Goal: Navigation & Orientation: Find specific page/section

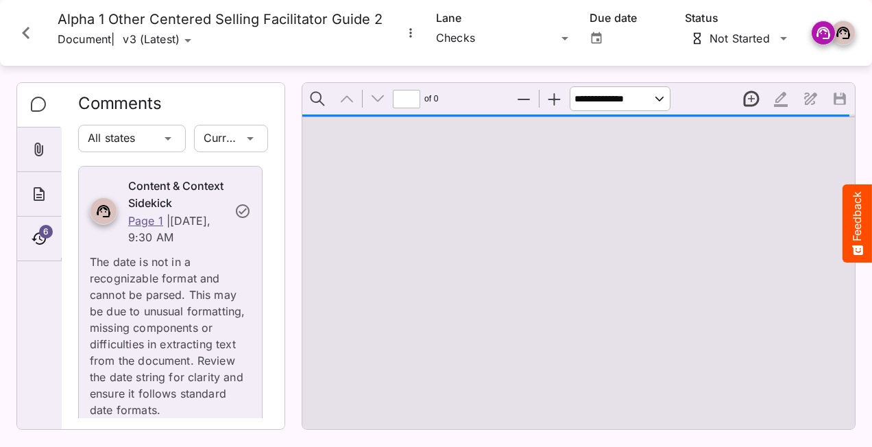
type input "*"
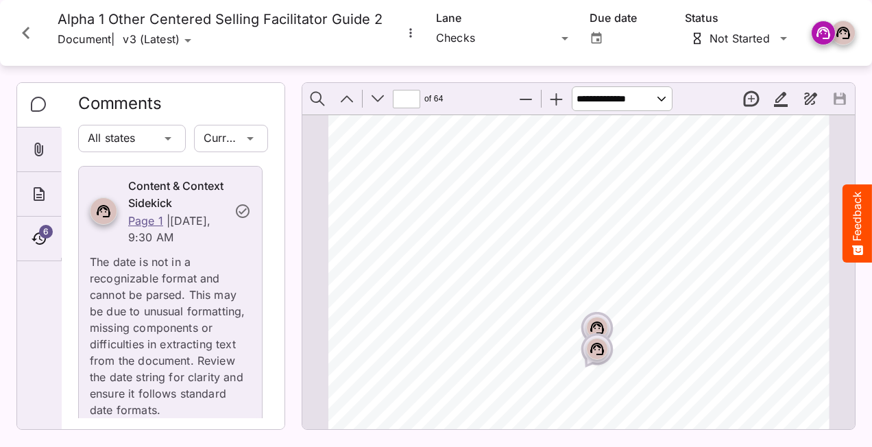
scroll to position [854, 0]
click at [598, 254] on circle "Page ⁨2⁩" at bounding box center [598, 252] width 1 height 1
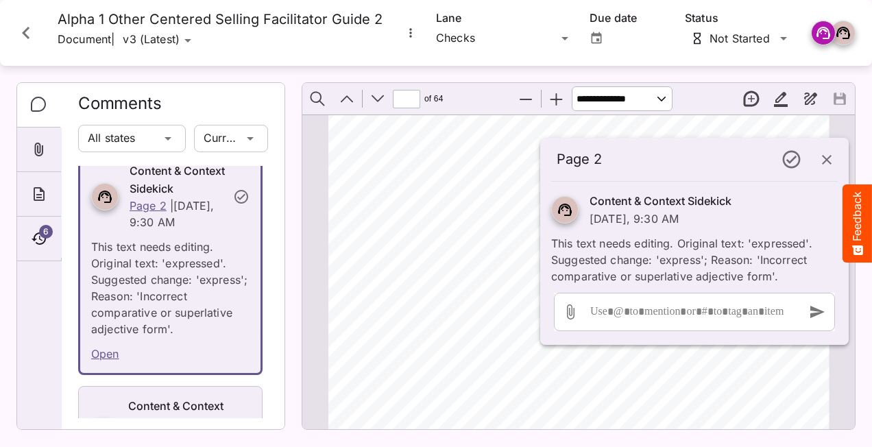
scroll to position [615, 0]
click at [716, 380] on div "© [DATE]-[DATE] ASLAN Training & Development, LLC. All Rights Reserved Confiden…" at bounding box center [584, 259] width 513 height 665
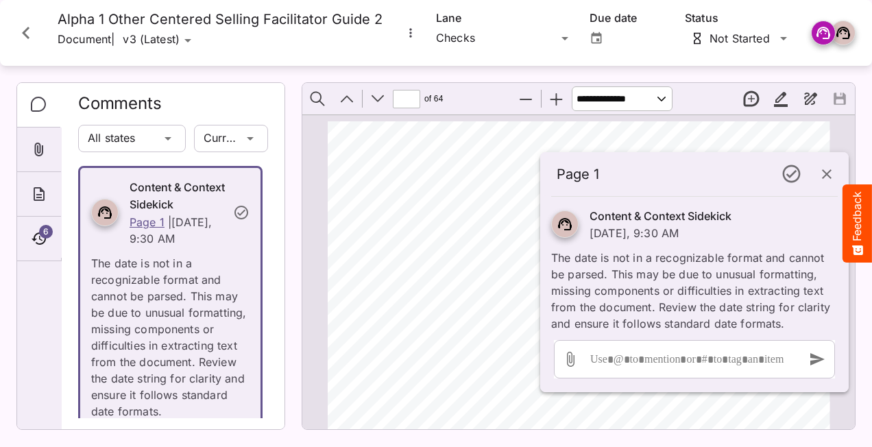
scroll to position [648, 0]
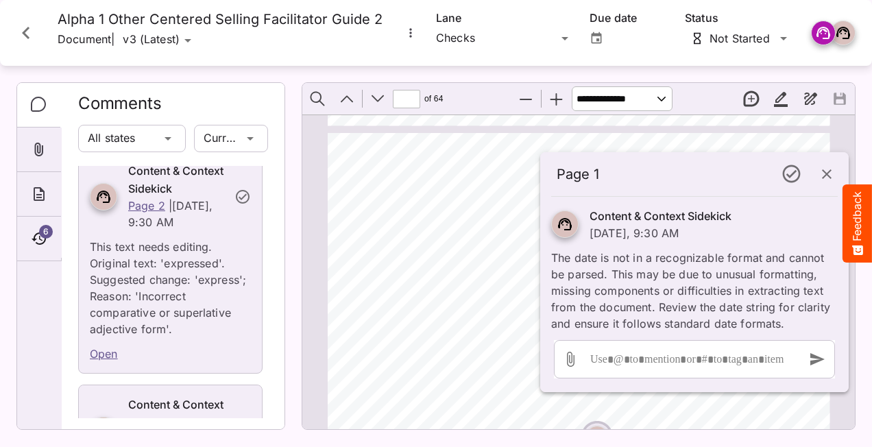
click at [43, 261] on div "6" at bounding box center [39, 239] width 44 height 45
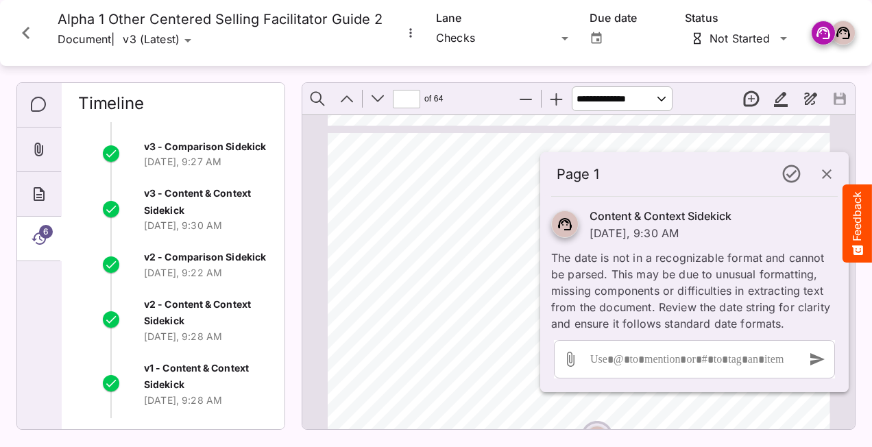
scroll to position [102, 0]
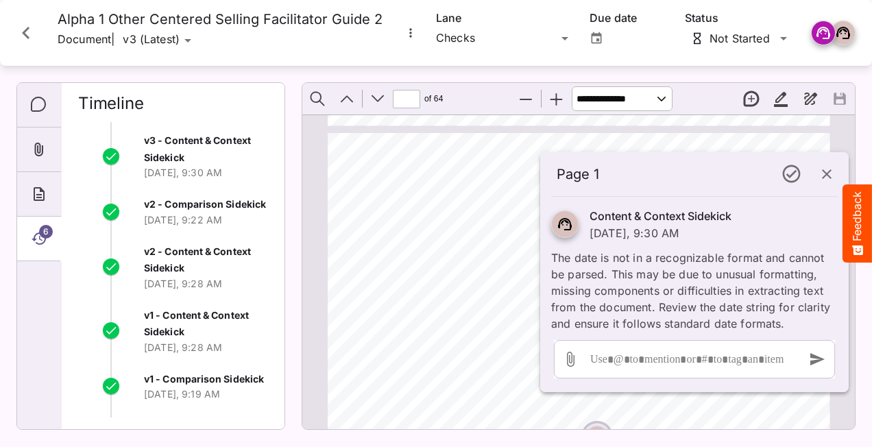
click at [164, 388] on div "v1 - Comparison Sidekick Today, 9:19 AM" at bounding box center [206, 386] width 124 height 31
click at [167, 334] on span "v1 - Content & Context Sidekick" at bounding box center [196, 323] width 105 height 29
click at [180, 271] on span "v2 - Content & Context Sidekick" at bounding box center [197, 259] width 107 height 29
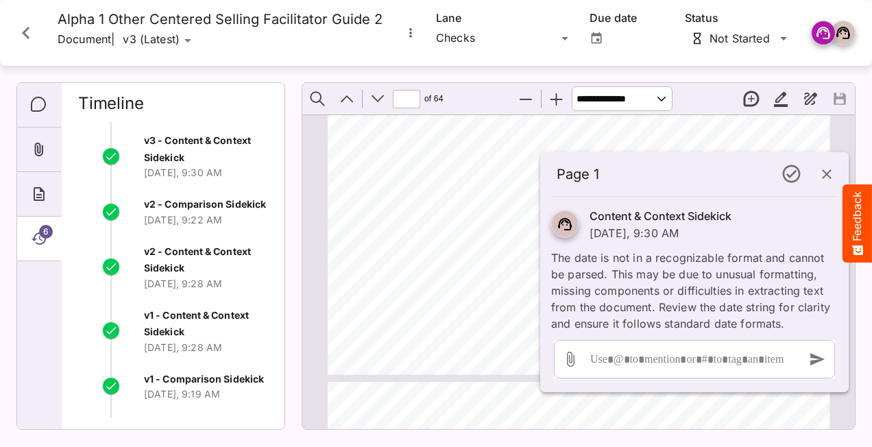
scroll to position [1402, 0]
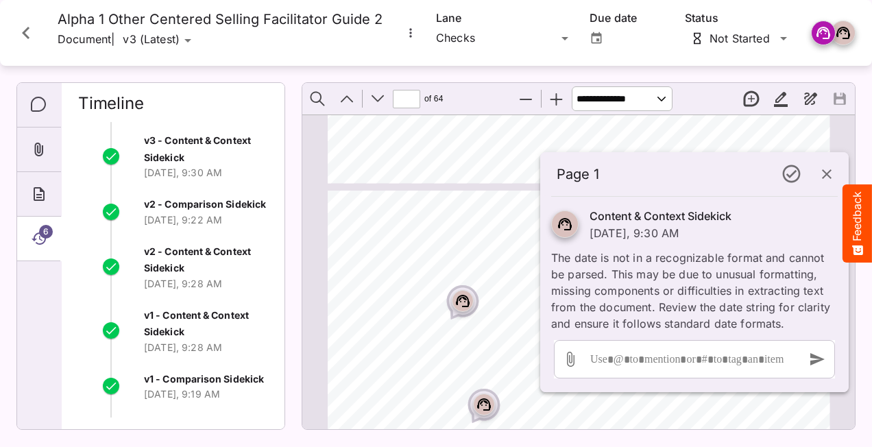
type input "**"
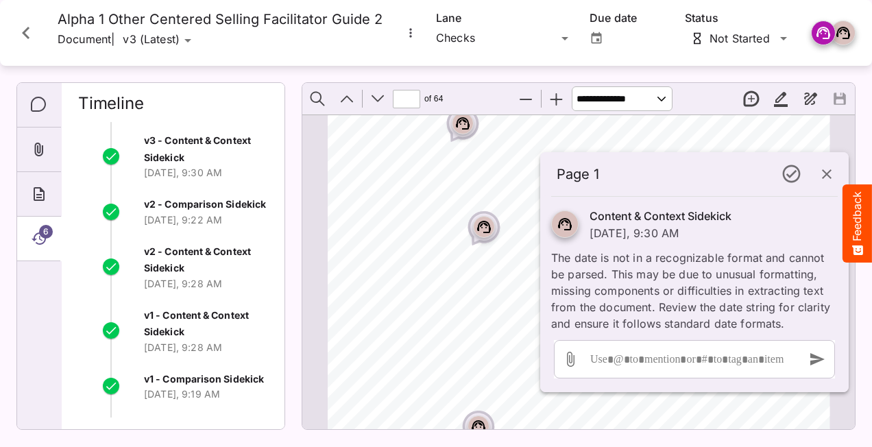
scroll to position [6063, 0]
